Goal: Information Seeking & Learning: Learn about a topic

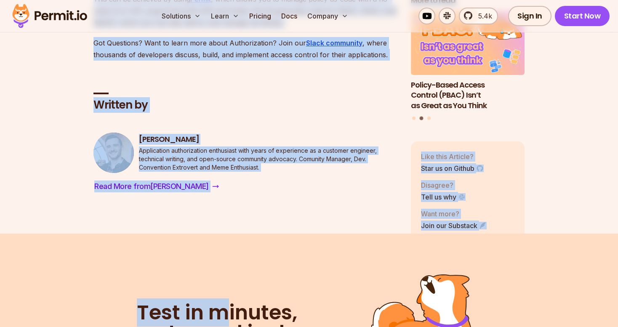
scroll to position [3905, 0]
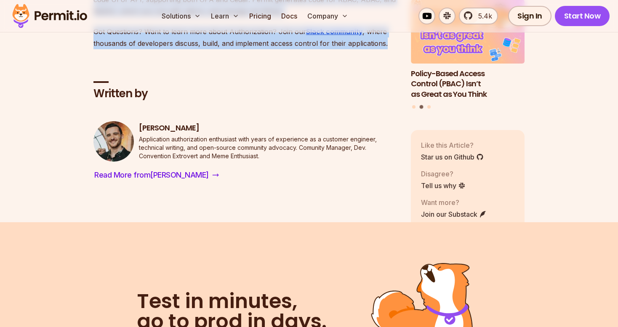
drag, startPoint x: 96, startPoint y: 110, endPoint x: 388, endPoint y: 54, distance: 297.6
copy article "Lore ip Dolorsitametc ad e Seddoei? Temporincidid ut l Etdolor magnaali e admin…"
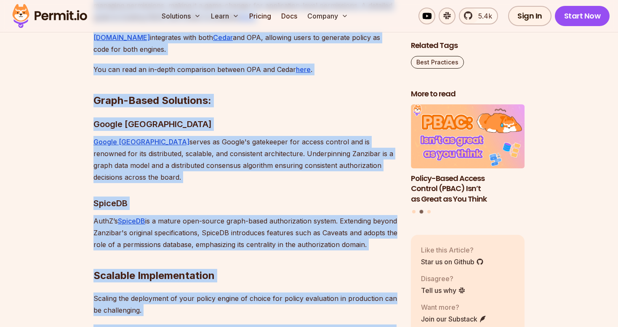
scroll to position [3044, 0]
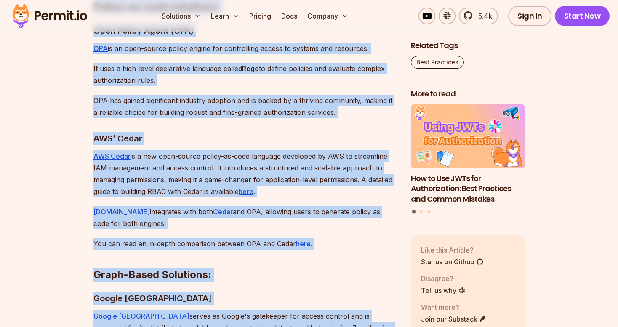
copy article "Lore ip Dolorsitametc ad e Seddoei? Temporincidid ut l Etdolor magnaali e admin…"
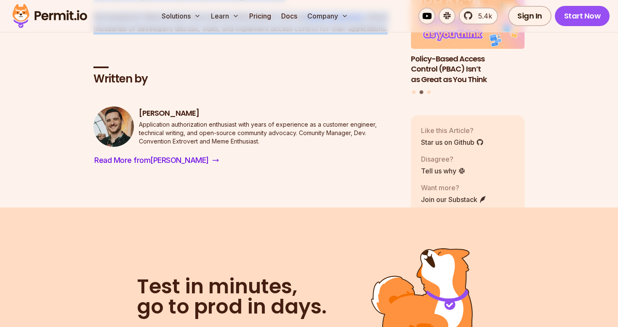
scroll to position [3850, 0]
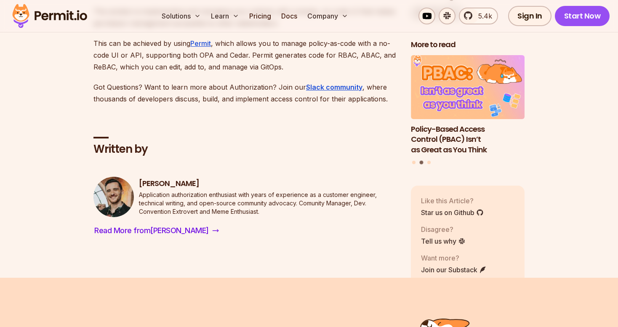
click at [276, 136] on div "Written by [PERSON_NAME] Application authorization enthusiast with years of exp…" at bounding box center [245, 174] width 304 height 128
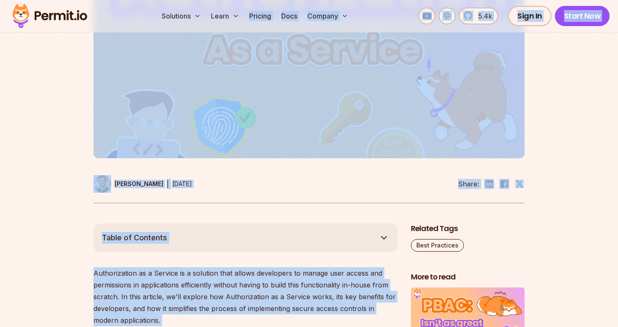
scroll to position [259, 0]
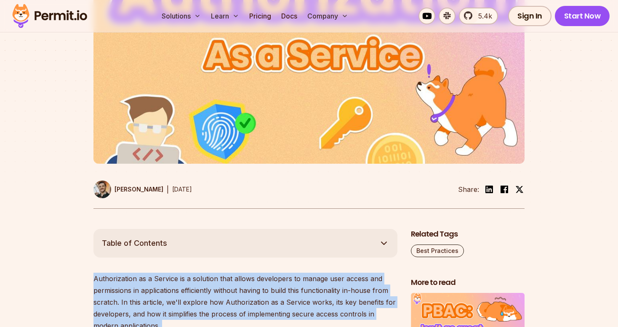
drag, startPoint x: 392, startPoint y: 109, endPoint x: 89, endPoint y: 275, distance: 345.3
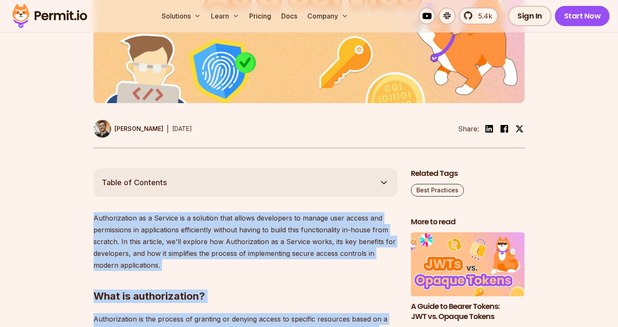
scroll to position [322, 0]
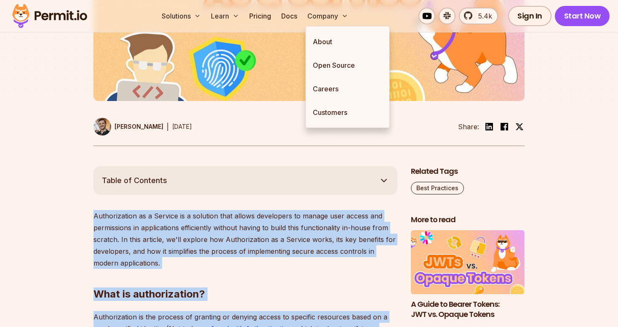
copy div "Loremipsumdol si a Consect ad e seddoeiu temp incidi utlaboreet do magnaa enim …"
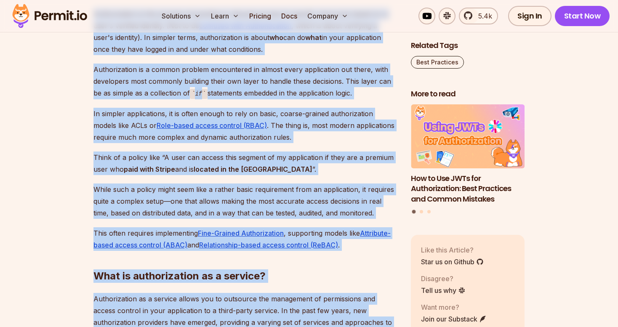
scroll to position [690, 0]
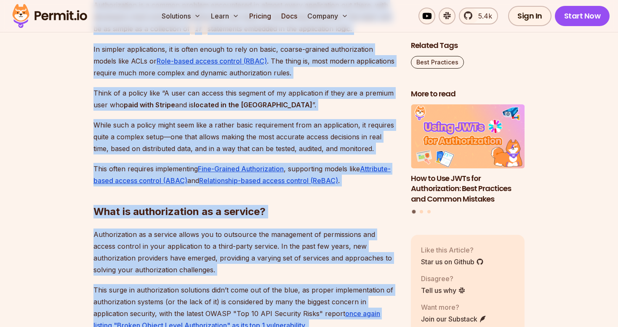
copy div "Loremipsumdol si a Consect ad e seddoeiu temp incidi utlaboreet do magnaa enim …"
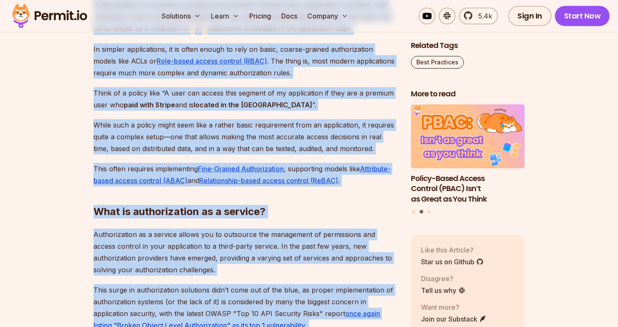
copy div "Loremipsumdol si a Consect ad e seddoeiu temp incidi utlaboreet do magnaa enim …"
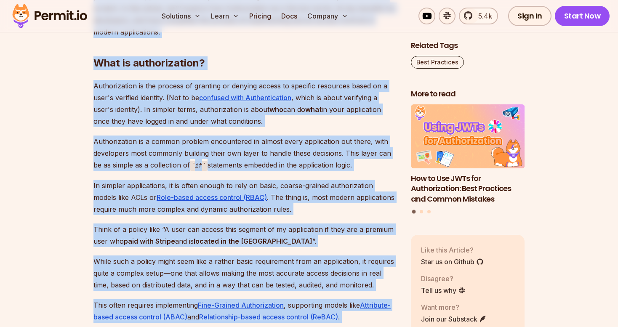
scroll to position [431, 0]
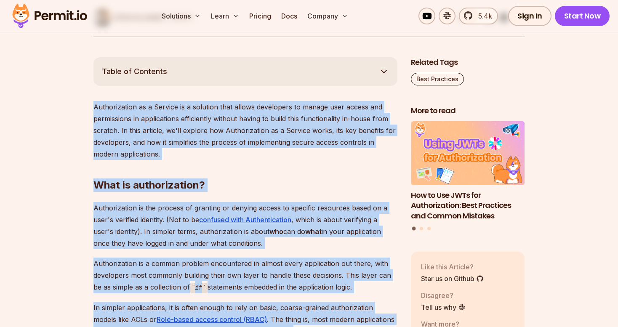
drag, startPoint x: 389, startPoint y: 91, endPoint x: 91, endPoint y: 107, distance: 298.1
copy div "Loremipsumdol si a Consect ad e seddoeiu temp incidi utlaboreet do magnaa enim …"
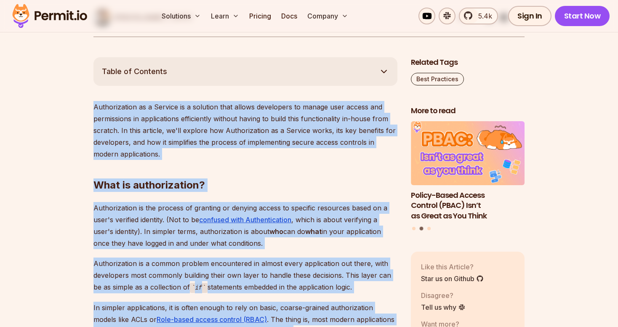
copy div "Loremipsumdol si a Consect ad e seddoeiu temp incidi utlaboreet do magnaa enim …"
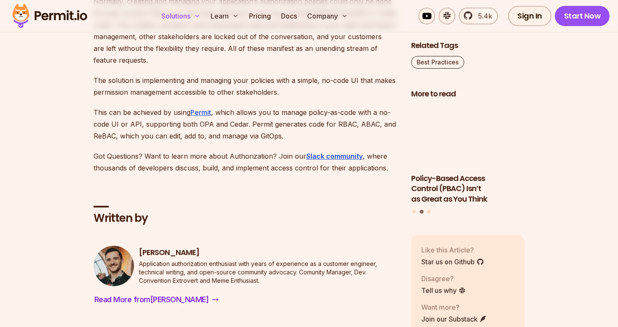
scroll to position [3704, 0]
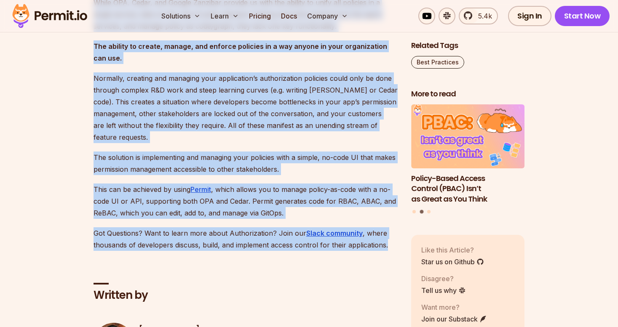
drag, startPoint x: 94, startPoint y: 105, endPoint x: 401, endPoint y: 256, distance: 342.0
copy div "Loremipsumdol si a Consect ad e seddoeiu temp incidi utlaboreet do magnaa enim …"
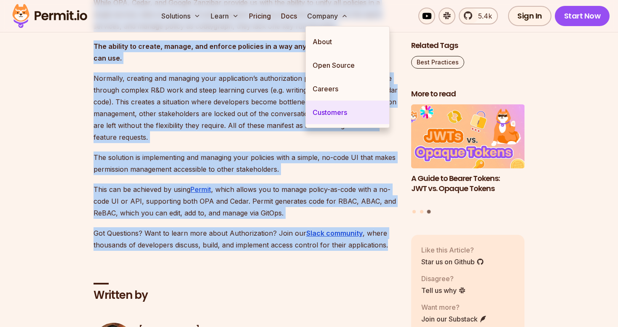
click at [306, 120] on link "Customers" at bounding box center [347, 113] width 83 height 24
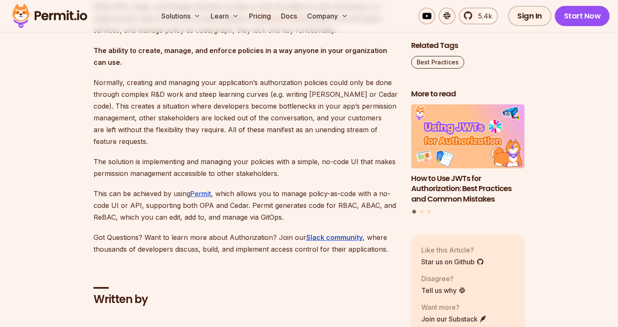
scroll to position [3704, 0]
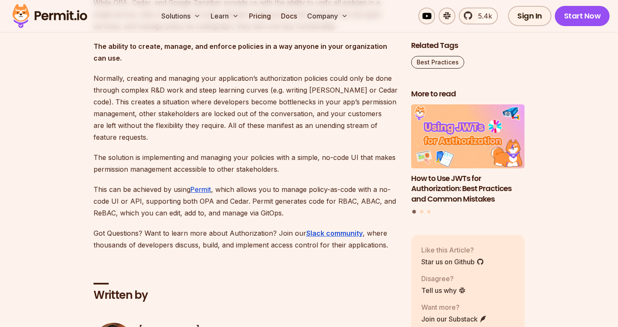
click at [119, 89] on p "Normally, creating and managing your application’s authorization policies could…" at bounding box center [245, 107] width 304 height 71
copy body "🤍 agent.security - Permit's New Platform for Enterprise-Grade AI Agent Security…"
click at [272, 251] on p "Got Questions? Want to learn more about Authorization? Join our Slack community…" at bounding box center [245, 239] width 304 height 24
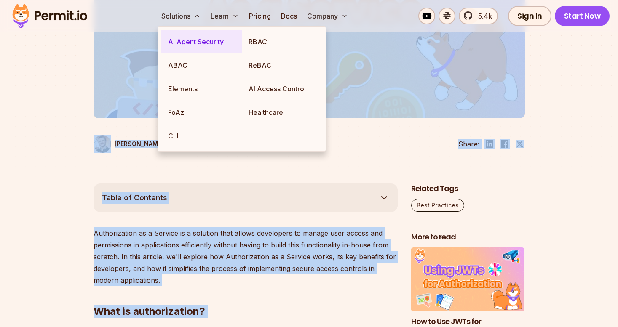
scroll to position [280, 0]
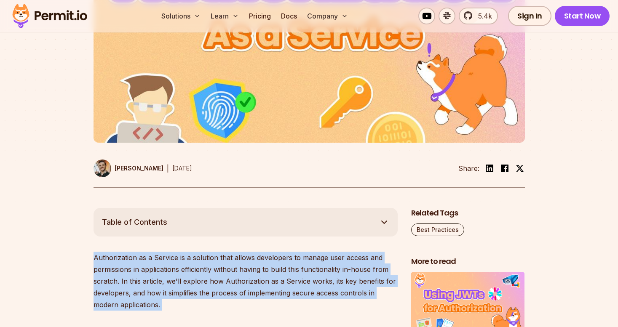
drag, startPoint x: 393, startPoint y: 260, endPoint x: 87, endPoint y: 261, distance: 306.2
copy div "Loremipsumdol si a Consect ad e seddoeiu temp incidi utlaboreet do magnaa enim …"
